Goal: Information Seeking & Learning: Check status

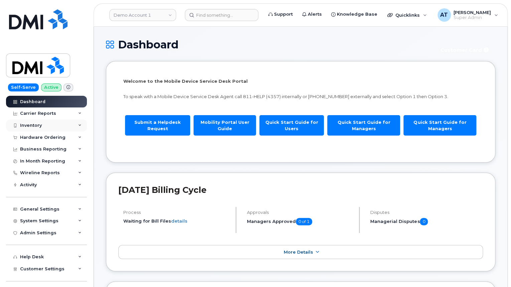
click at [80, 126] on icon at bounding box center [79, 125] width 3 height 3
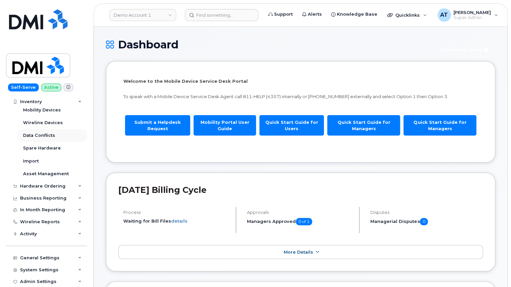
scroll to position [33, 0]
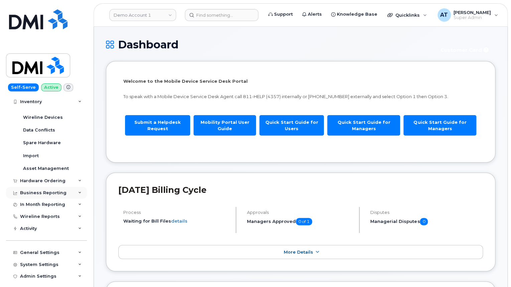
click at [79, 191] on icon at bounding box center [79, 192] width 3 height 3
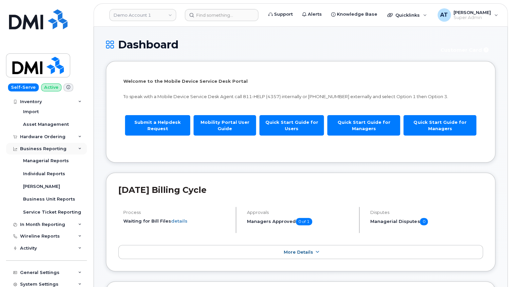
scroll to position [79, 0]
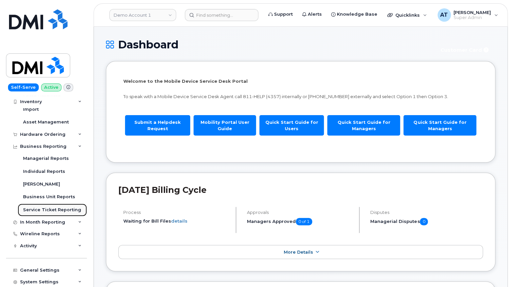
click at [59, 209] on div "Service Ticket Reporting" at bounding box center [52, 210] width 58 height 6
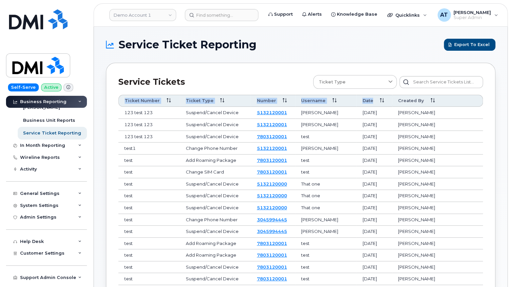
drag, startPoint x: 125, startPoint y: 101, endPoint x: 416, endPoint y: 105, distance: 291.9
click at [416, 105] on tr "Ticket Number Ticket Type Number Username Date Created By" at bounding box center [300, 101] width 364 height 12
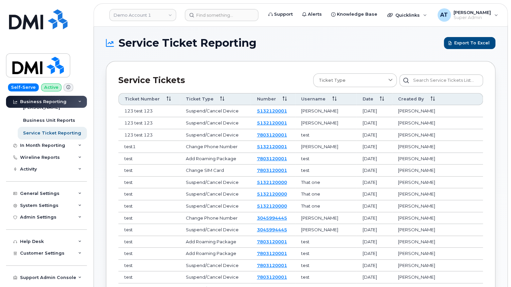
click at [456, 96] on th "Created By" at bounding box center [437, 99] width 91 height 12
drag, startPoint x: 471, startPoint y: 100, endPoint x: 117, endPoint y: 98, distance: 353.6
copy tr "Ticket Number Ticket Type Number Username Date Created By"
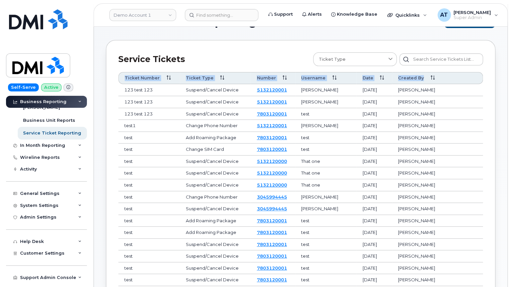
scroll to position [0, 0]
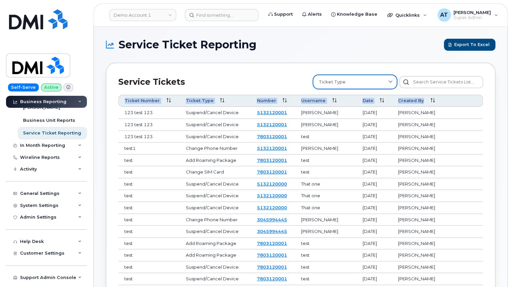
click at [369, 84] on div "Ticket Type" at bounding box center [355, 82] width 72 height 6
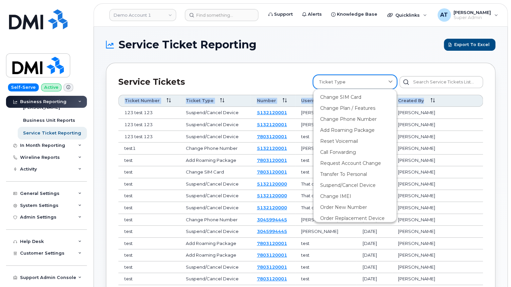
click at [369, 84] on div "Ticket Type" at bounding box center [355, 82] width 72 height 6
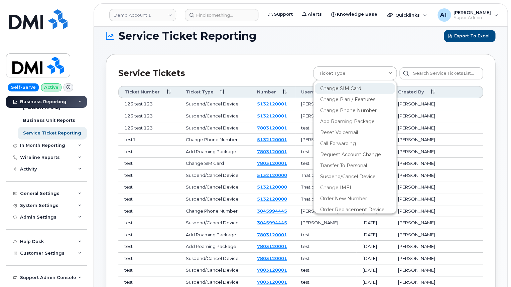
click at [343, 90] on div "Change SIM Card" at bounding box center [355, 88] width 80 height 11
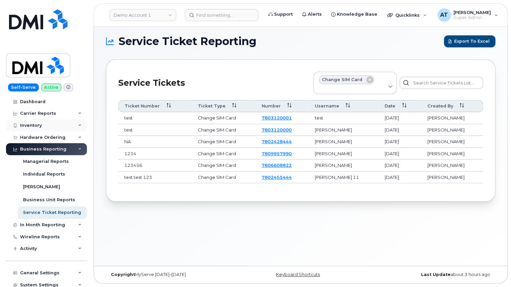
click at [79, 127] on icon at bounding box center [79, 125] width 3 height 3
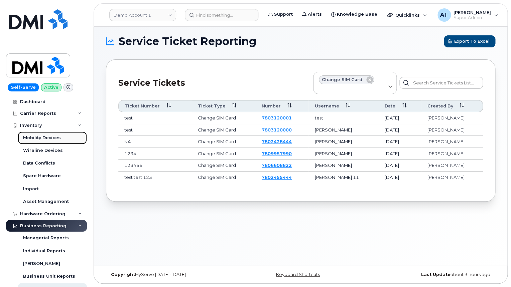
click at [55, 138] on div "Mobility Devices" at bounding box center [42, 138] width 38 height 6
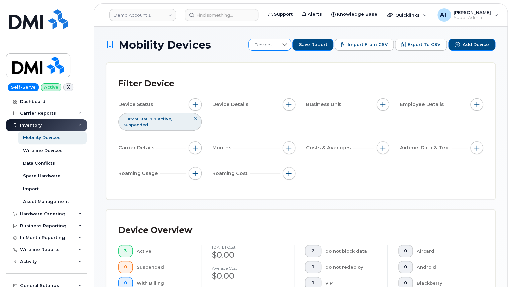
click at [287, 50] on div at bounding box center [284, 44] width 13 height 11
click at [288, 48] on div at bounding box center [284, 44] width 13 height 11
drag, startPoint x: 254, startPoint y: 176, endPoint x: 113, endPoint y: 98, distance: 161.3
click at [113, 98] on div "Filter Device Device Status Current Status is active suspended Device Details B…" at bounding box center [300, 131] width 388 height 136
copy span
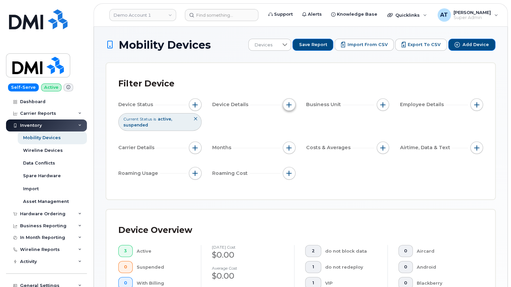
click at [287, 101] on button "button" at bounding box center [289, 105] width 13 height 13
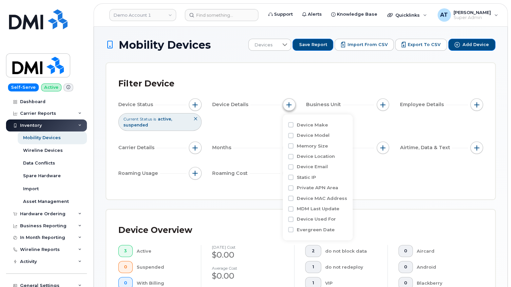
click at [287, 101] on button "button" at bounding box center [289, 105] width 13 height 13
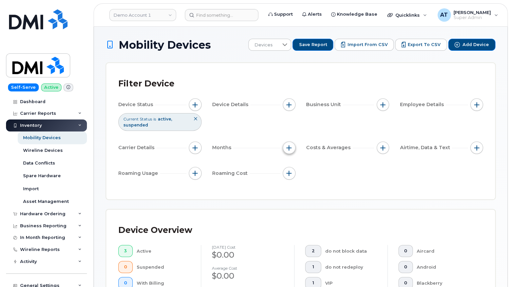
click at [286, 149] on button "button" at bounding box center [289, 148] width 13 height 13
click at [288, 148] on span "button" at bounding box center [288, 147] width 5 height 5
click at [197, 151] on button "button" at bounding box center [195, 148] width 13 height 13
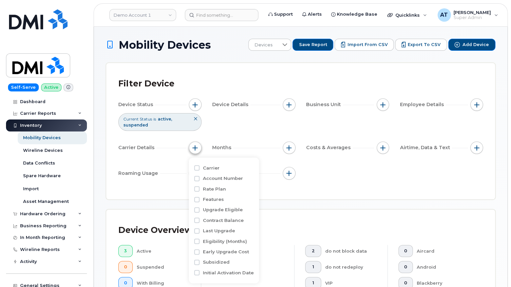
click at [197, 151] on button "button" at bounding box center [195, 148] width 13 height 13
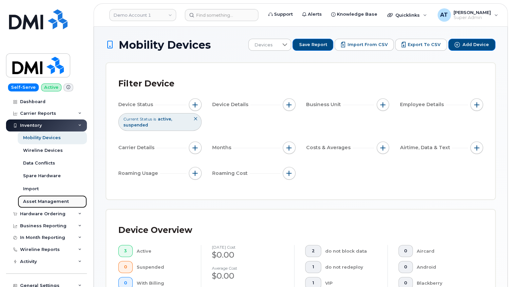
click at [49, 201] on div "Asset Management" at bounding box center [46, 202] width 46 height 6
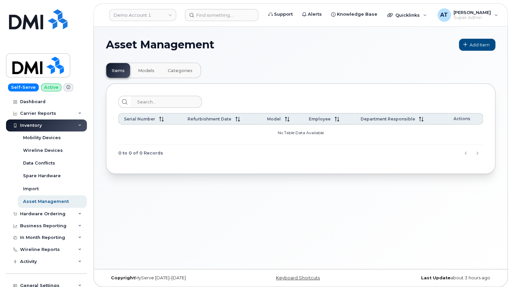
click at [146, 69] on span "Models" at bounding box center [146, 70] width 16 height 5
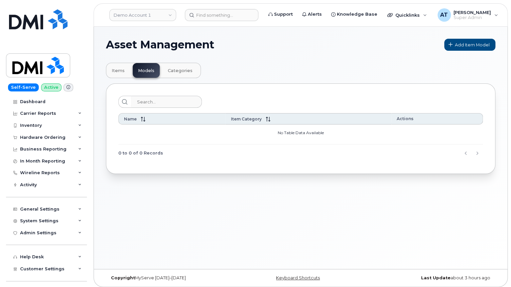
click at [180, 72] on span "Categories" at bounding box center [180, 70] width 25 height 5
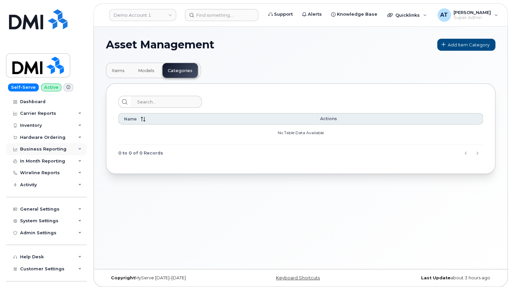
click at [78, 146] on div "Business Reporting" at bounding box center [46, 149] width 81 height 12
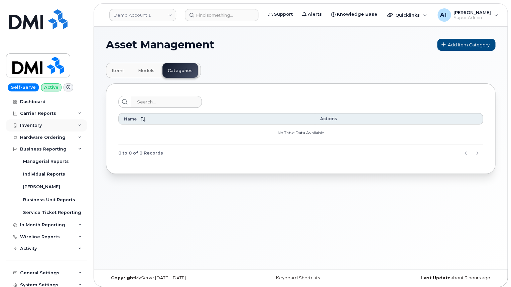
click at [79, 124] on icon at bounding box center [79, 125] width 3 height 3
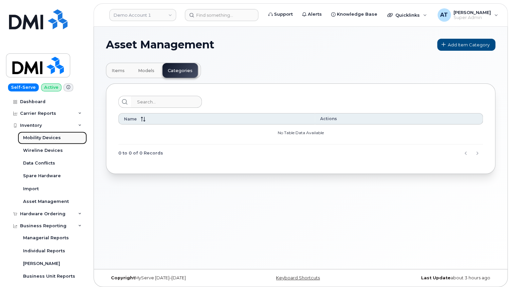
click at [52, 135] on div "Mobility Devices" at bounding box center [42, 138] width 38 height 6
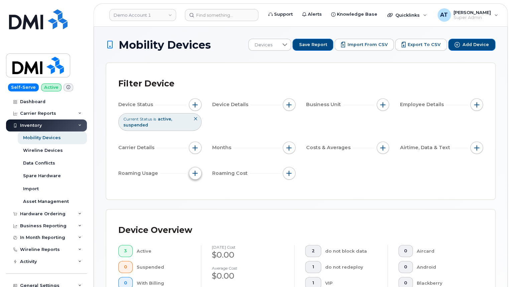
click at [194, 172] on span "button" at bounding box center [194, 173] width 5 height 5
click at [290, 107] on span "button" at bounding box center [288, 104] width 5 height 5
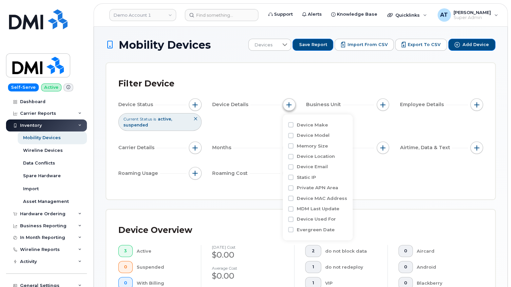
click at [290, 107] on span "button" at bounding box center [288, 104] width 5 height 5
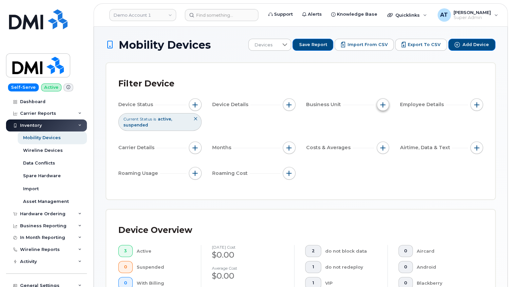
click at [383, 104] on span "button" at bounding box center [382, 104] width 5 height 5
click at [386, 106] on button "button" at bounding box center [382, 105] width 13 height 13
drag, startPoint x: 430, startPoint y: 90, endPoint x: 436, endPoint y: 99, distance: 11.5
click at [430, 90] on div "Filter Device" at bounding box center [300, 83] width 364 height 17
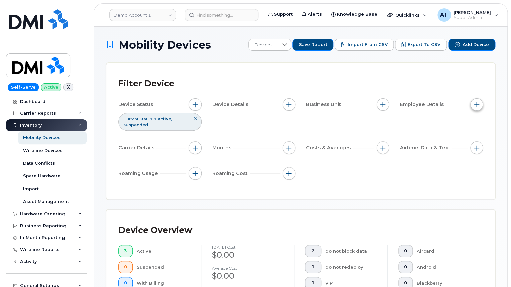
click at [472, 105] on button "button" at bounding box center [476, 105] width 13 height 13
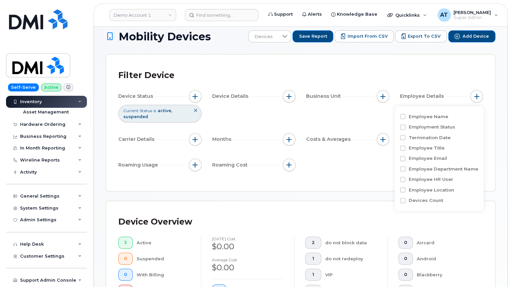
scroll to position [91, 0]
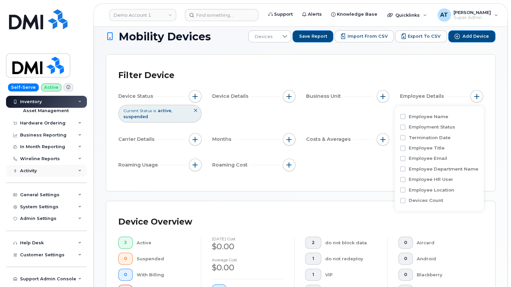
click at [78, 171] on div "Activity" at bounding box center [46, 171] width 81 height 12
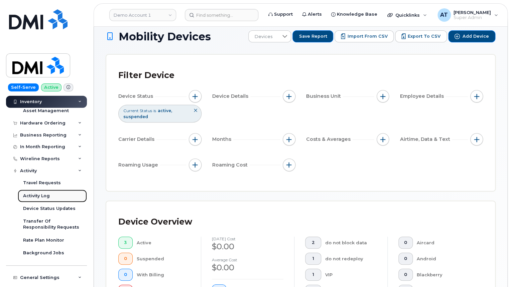
click at [42, 195] on div "Activity Log" at bounding box center [36, 196] width 27 height 6
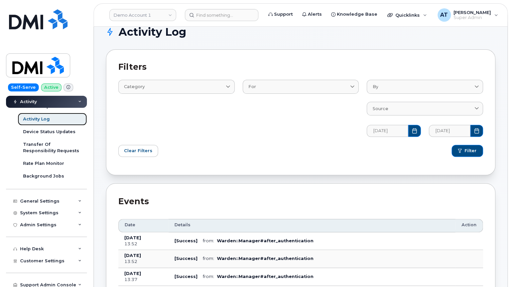
scroll to position [12, 0]
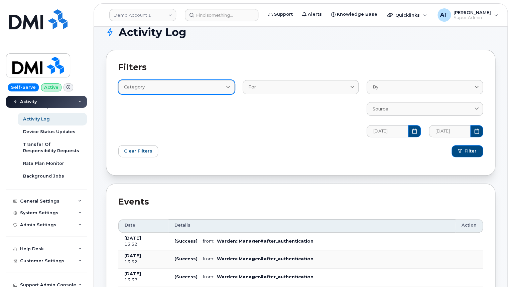
click at [224, 88] on div "Category" at bounding box center [176, 87] width 105 height 6
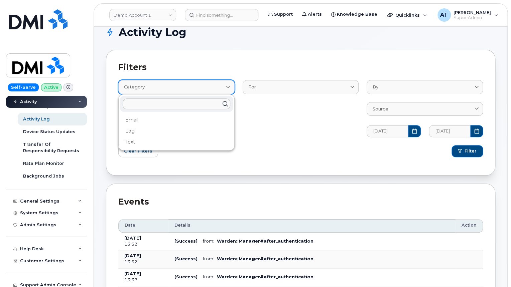
click at [224, 88] on div "Category" at bounding box center [176, 87] width 105 height 6
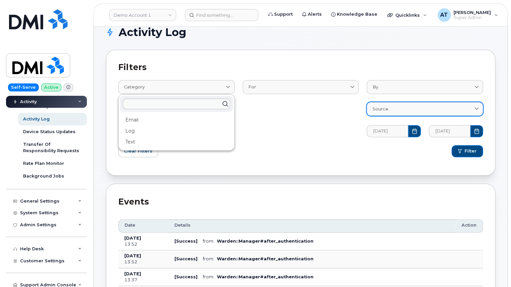
click at [386, 107] on span "Source" at bounding box center [380, 109] width 16 height 6
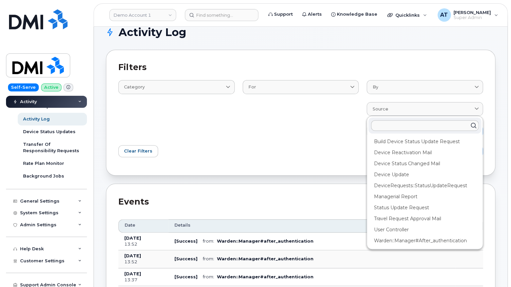
click at [297, 115] on div "For Device DeviceRequests::StatusUpdateRequest HardwareOrdering::Orders::Genera…" at bounding box center [300, 104] width 124 height 73
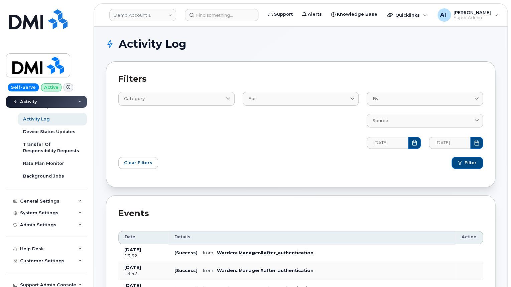
scroll to position [1, 0]
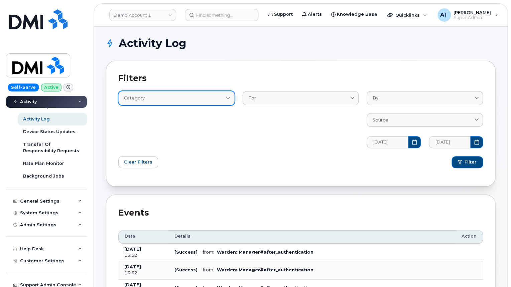
click at [204, 97] on div "Category" at bounding box center [176, 98] width 105 height 6
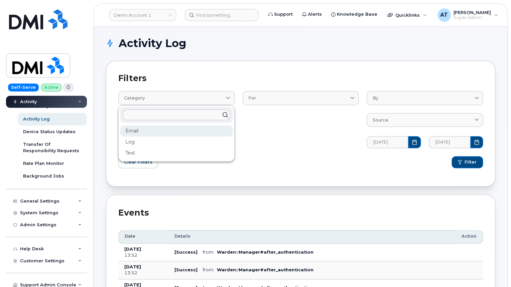
click at [158, 131] on div "Email" at bounding box center [176, 131] width 113 height 11
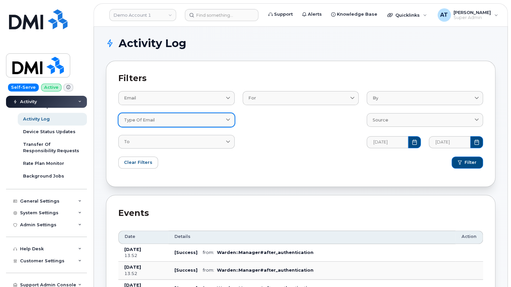
click at [202, 123] on div "Type of email" at bounding box center [176, 120] width 105 height 6
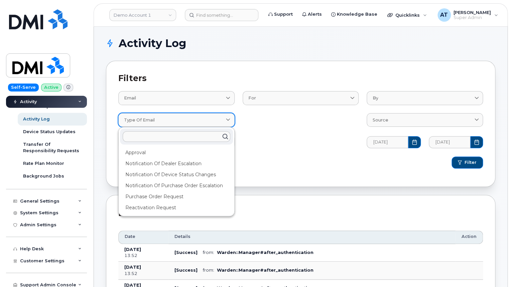
scroll to position [0, 0]
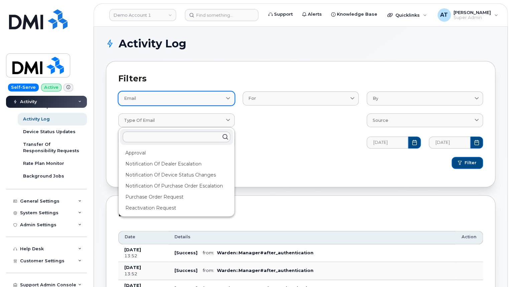
click at [200, 103] on link "Email" at bounding box center [176, 98] width 116 height 14
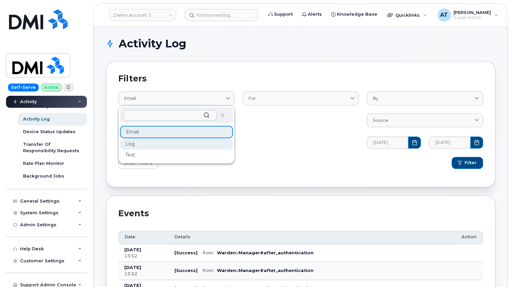
click at [175, 144] on div "Log" at bounding box center [176, 144] width 113 height 11
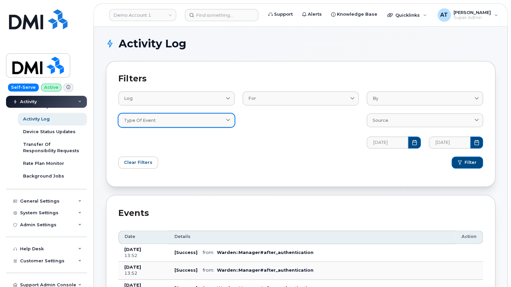
click at [180, 122] on div "Type of event" at bounding box center [176, 120] width 105 height 6
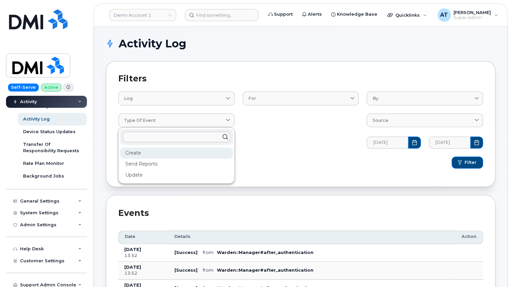
click at [157, 154] on div "Create" at bounding box center [176, 153] width 113 height 11
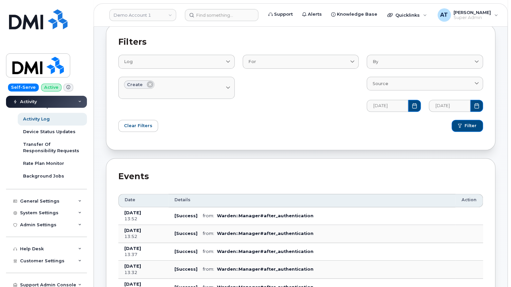
scroll to position [0, 0]
